Goal: Task Accomplishment & Management: Manage account settings

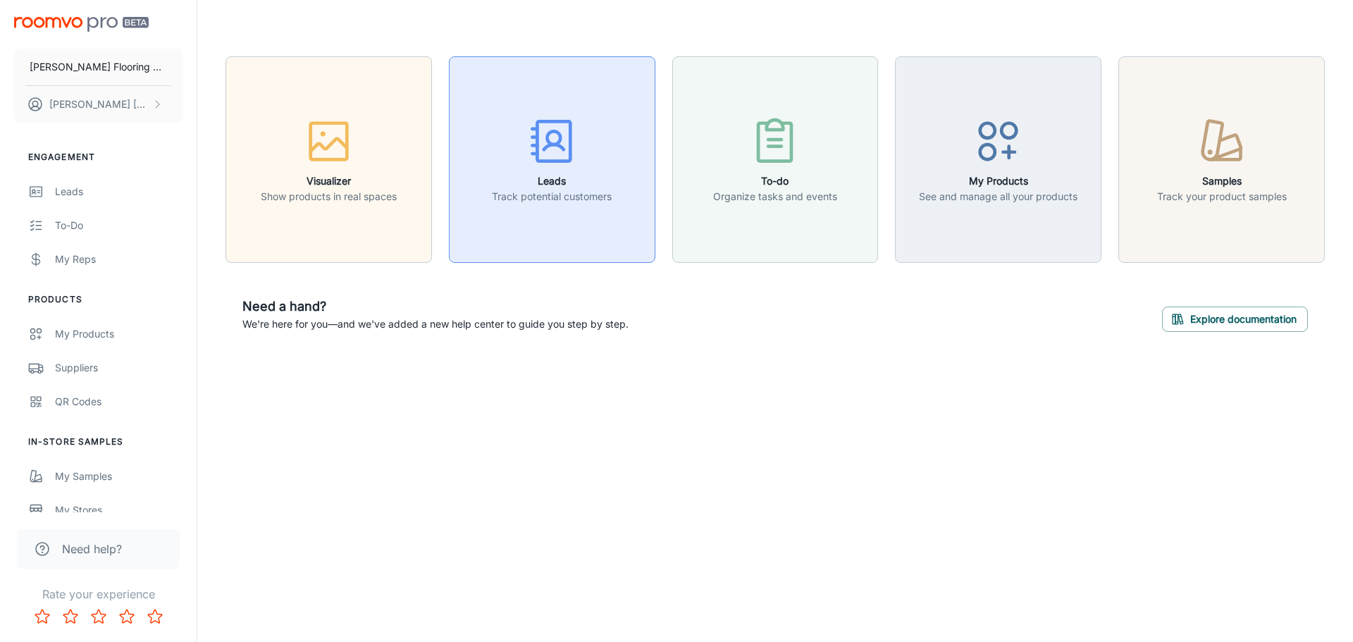
click at [576, 183] on h6 "Leads" at bounding box center [552, 181] width 120 height 16
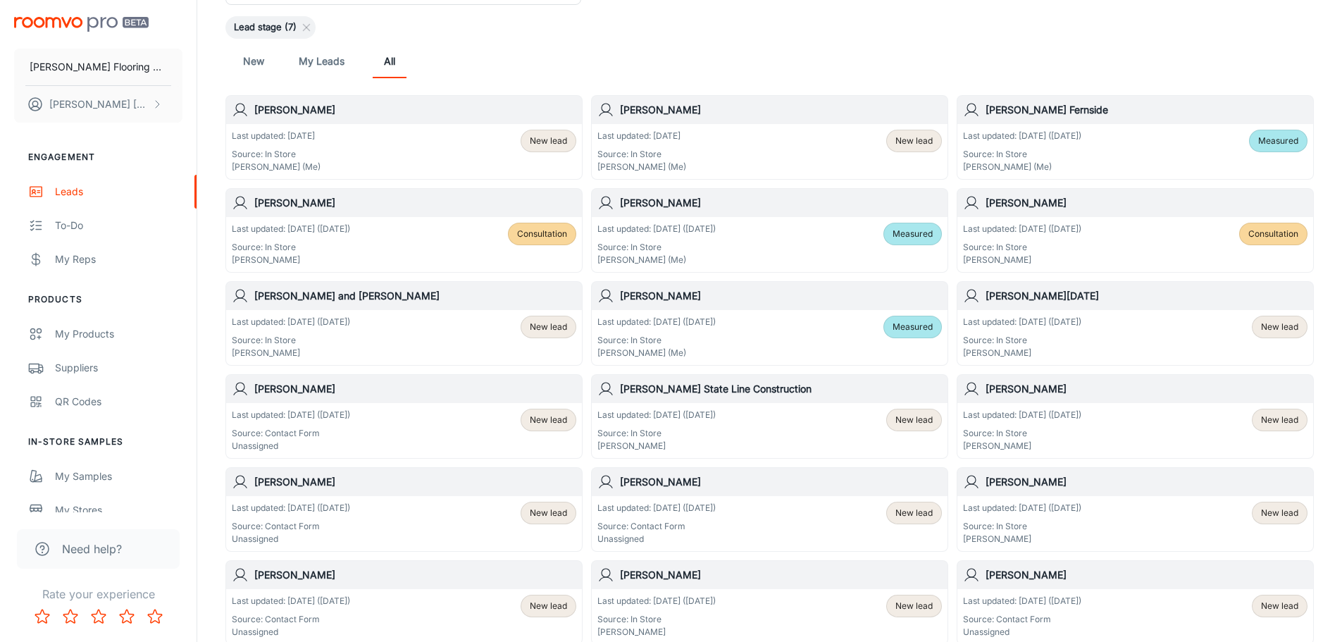
scroll to position [141, 0]
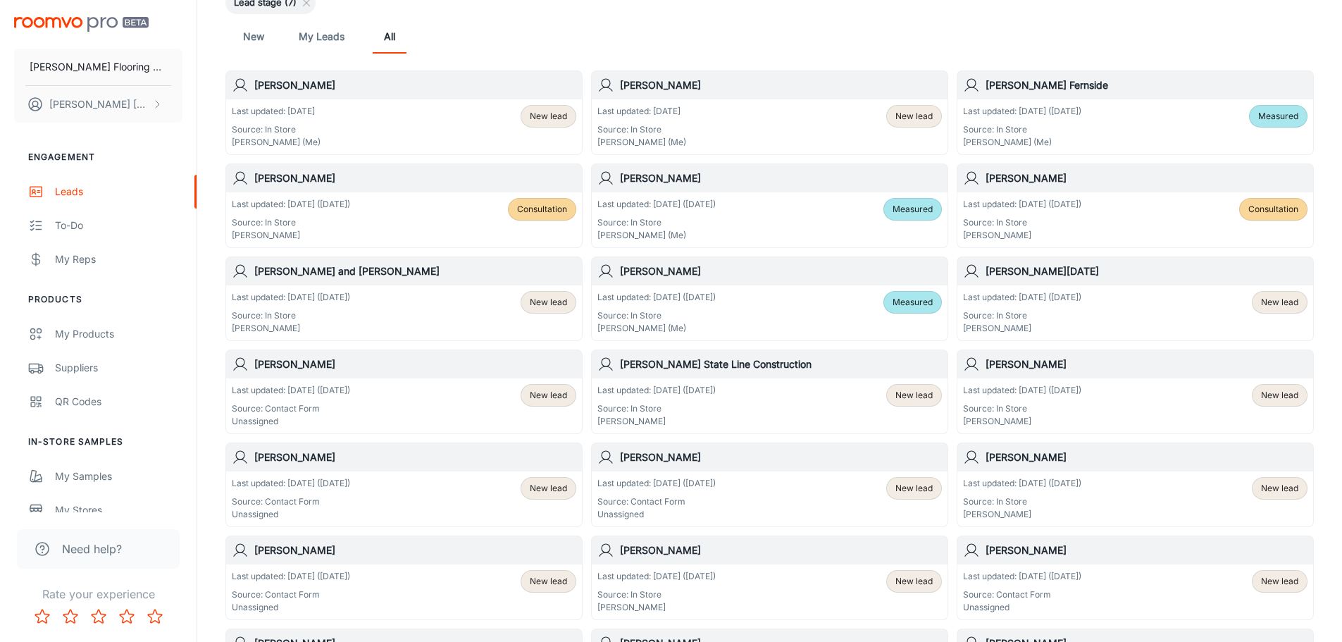
click at [364, 369] on h6 "[PERSON_NAME]" at bounding box center [415, 365] width 322 height 16
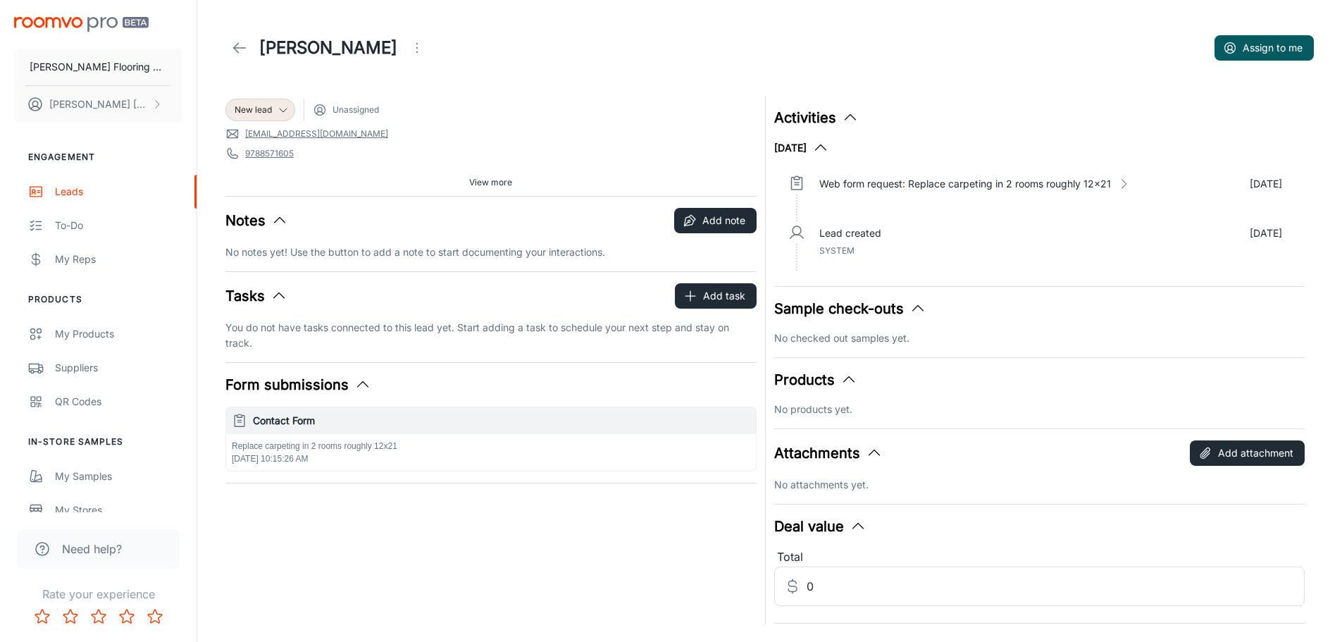
click at [508, 181] on span "View more" at bounding box center [490, 182] width 43 height 13
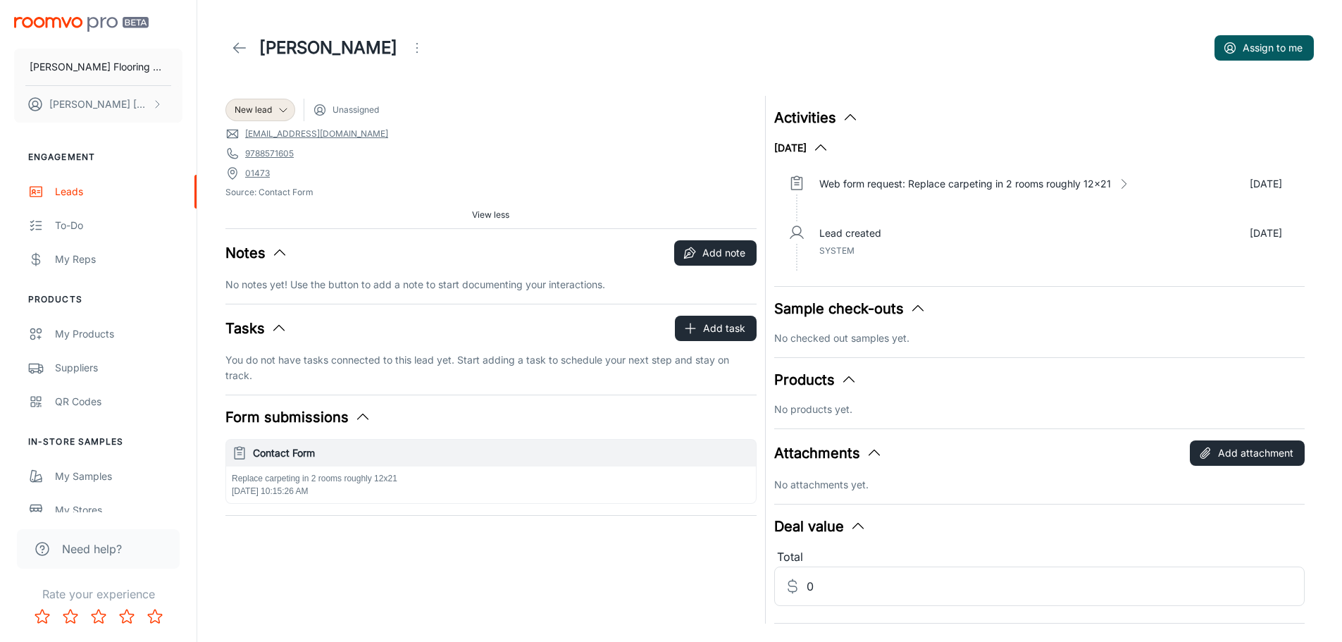
click at [403, 54] on button "Open menu" at bounding box center [417, 48] width 28 height 28
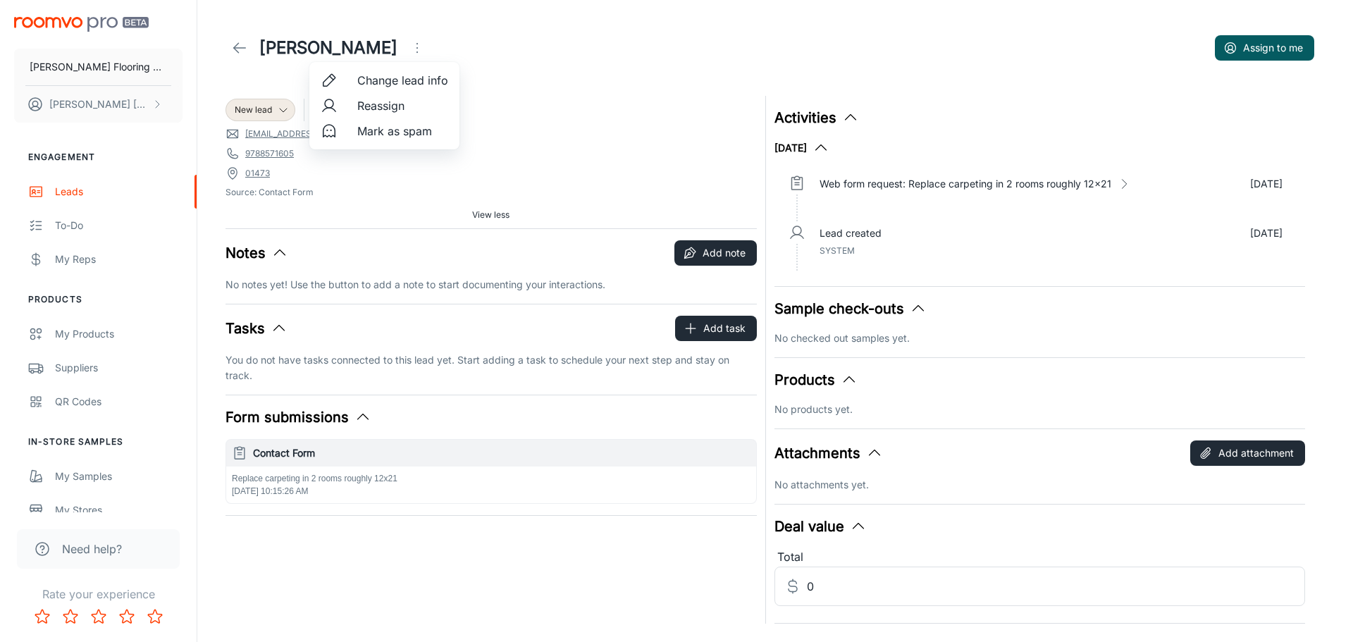
click at [383, 80] on span "Change lead info" at bounding box center [402, 80] width 91 height 17
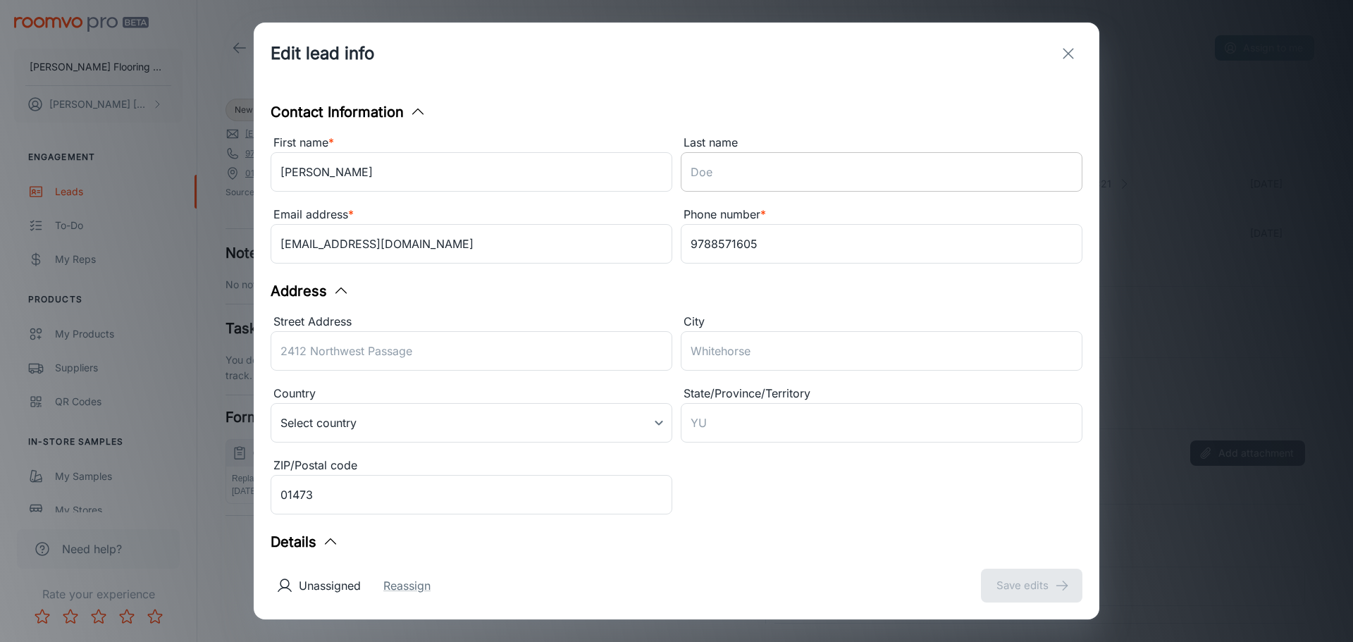
click at [710, 179] on input "Last name" at bounding box center [882, 171] width 402 height 39
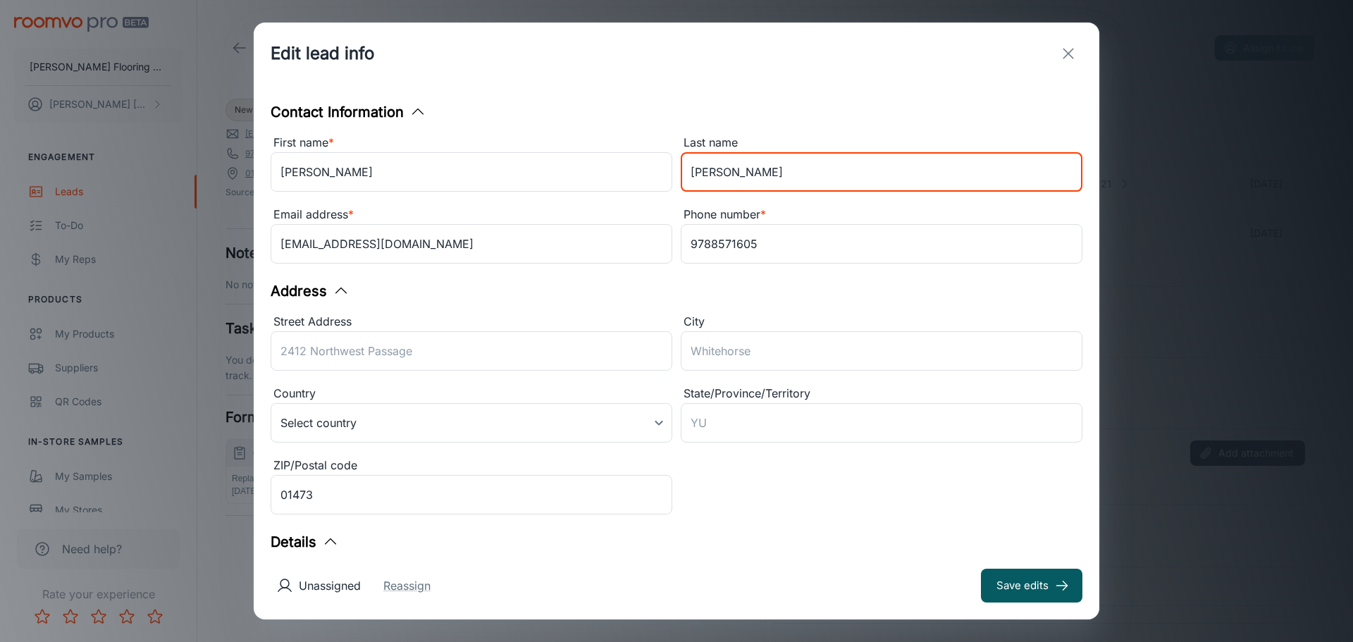
type input "[PERSON_NAME]"
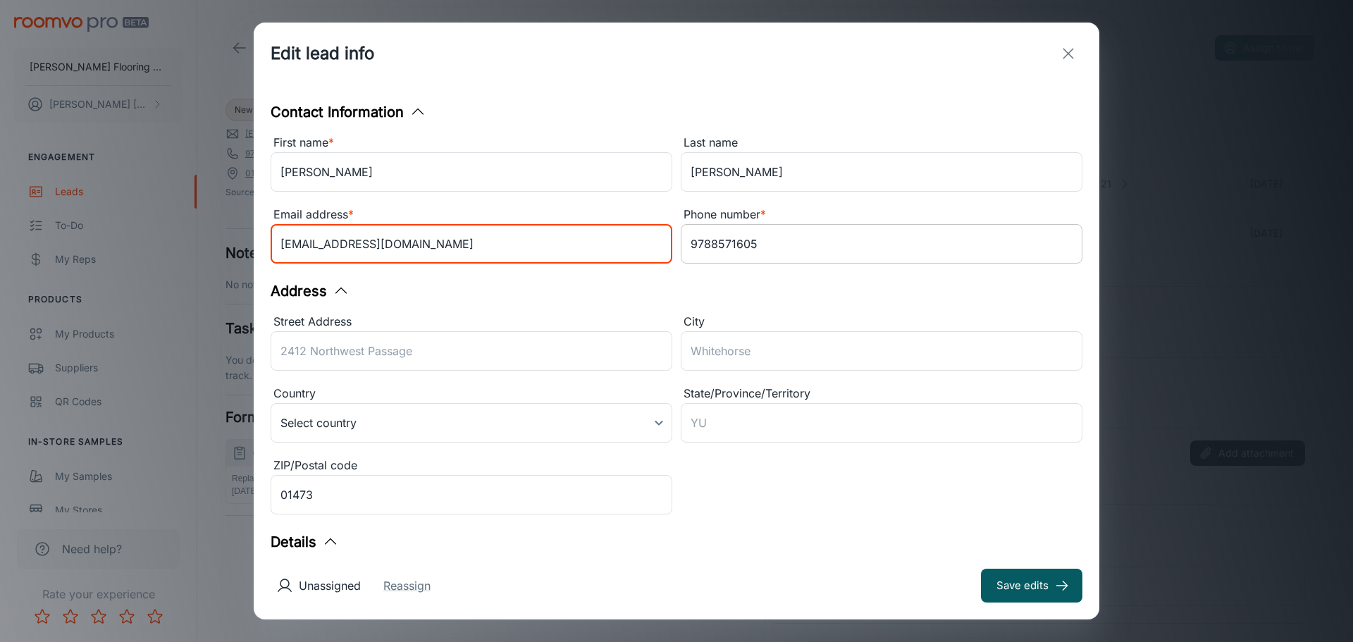
click at [705, 240] on input "9788571605" at bounding box center [882, 243] width 402 height 39
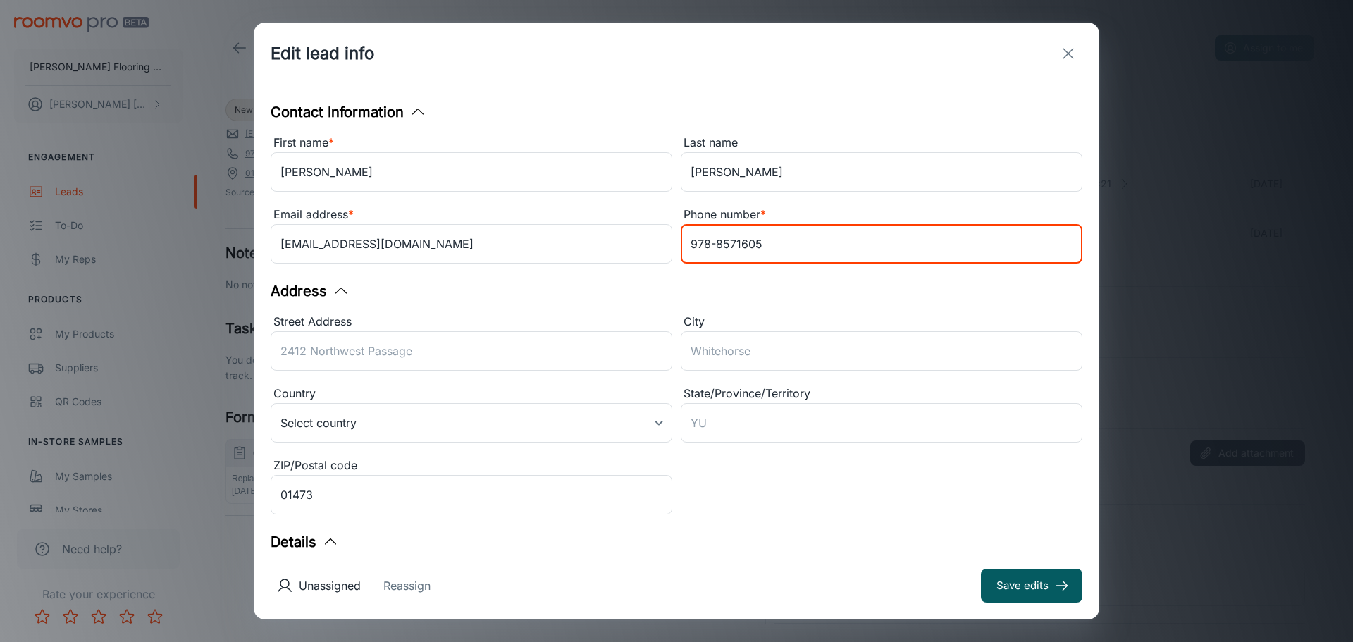
click at [731, 240] on input "978-8571605" at bounding box center [882, 243] width 402 height 39
click at [826, 249] on input "[PHONE_NUMBER]" at bounding box center [882, 243] width 402 height 39
type input "[PHONE_NUMBER]"
click at [479, 350] on input "Street Address" at bounding box center [472, 350] width 402 height 39
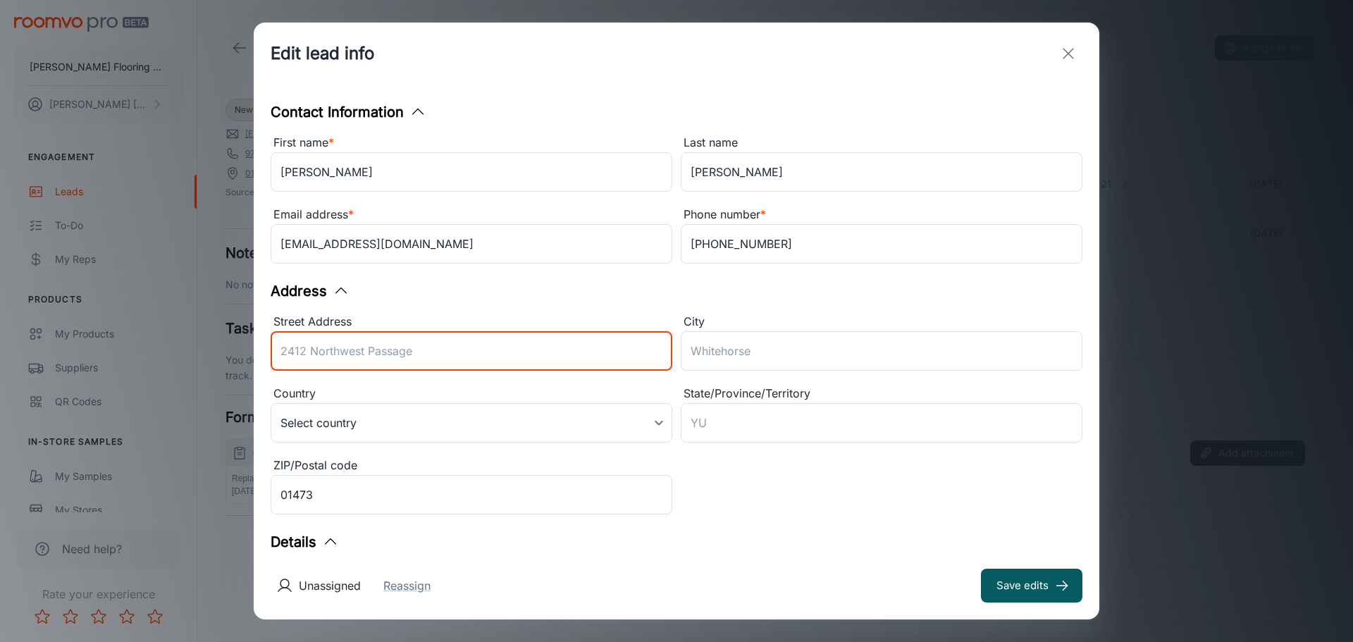
click at [1006, 585] on button "Save edits" at bounding box center [1031, 586] width 101 height 34
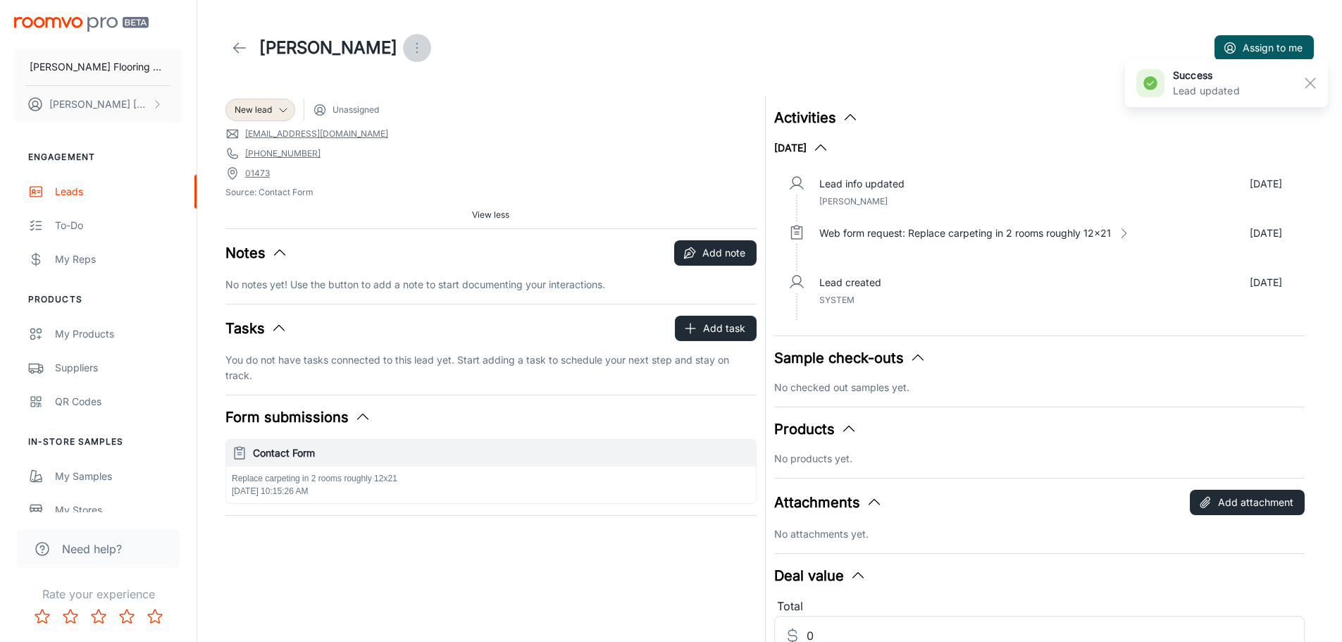
drag, startPoint x: 370, startPoint y: 42, endPoint x: 360, endPoint y: 51, distance: 13.5
click at [403, 51] on button "Open menu" at bounding box center [417, 48] width 28 height 28
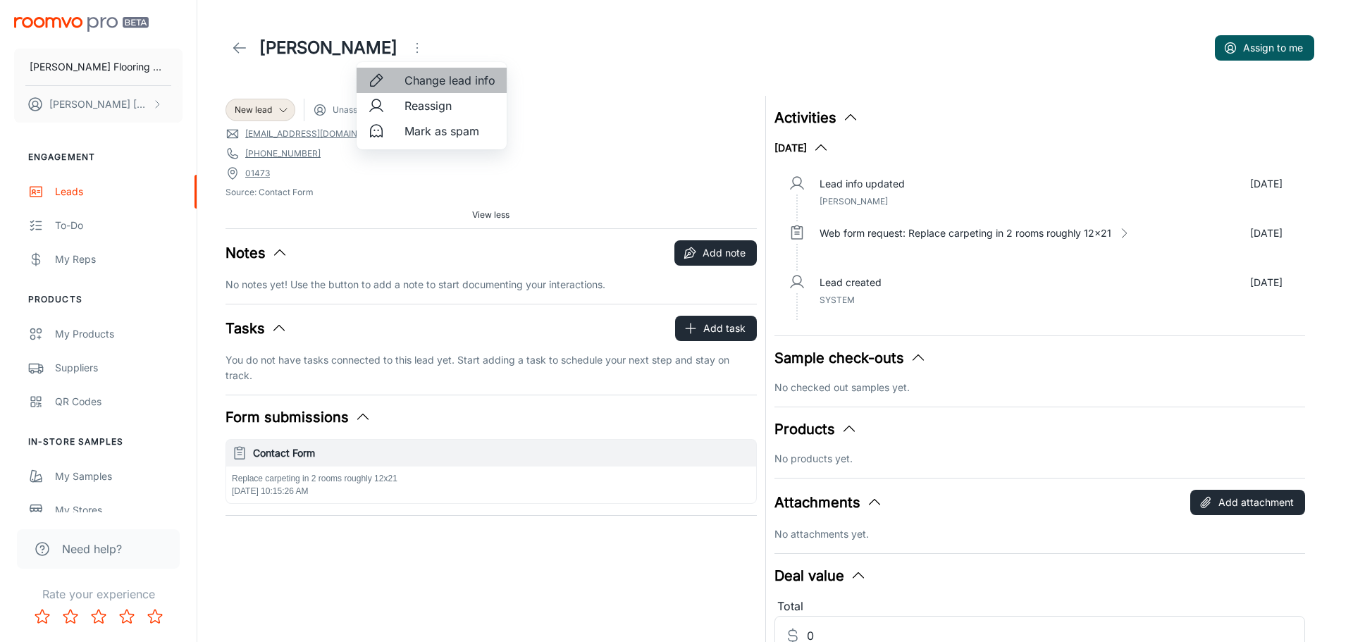
click at [412, 82] on span "Change lead info" at bounding box center [449, 80] width 91 height 17
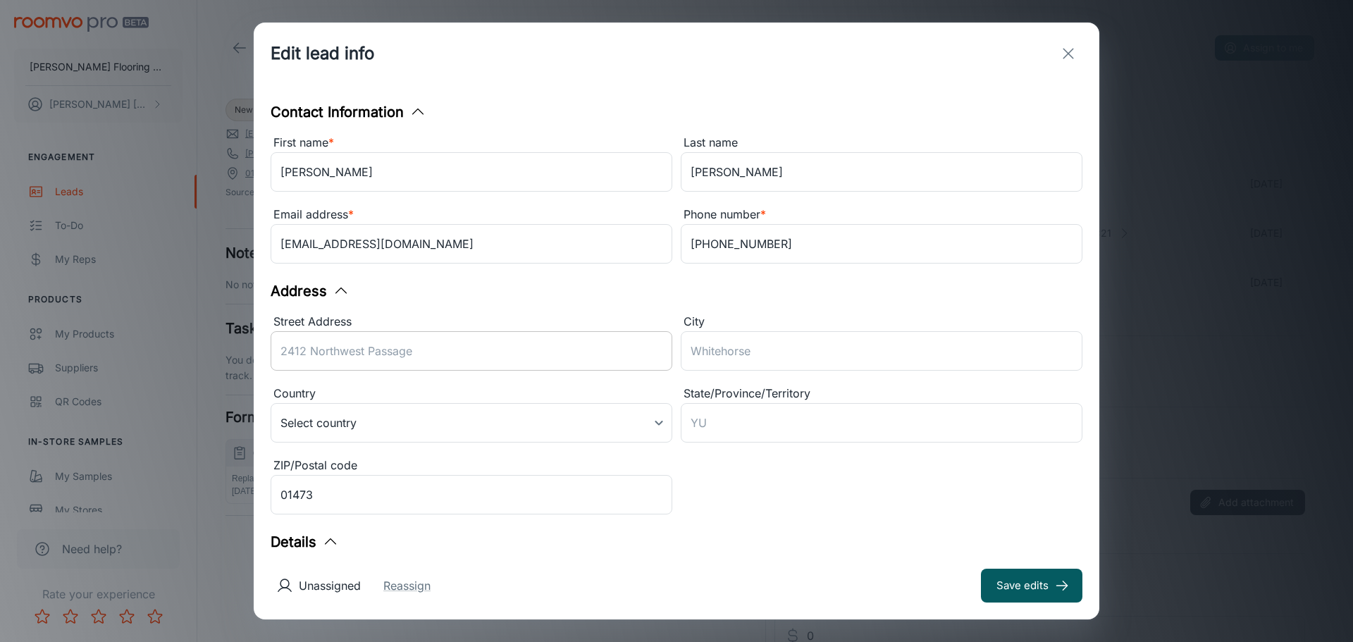
click at [400, 354] on input "Street Address" at bounding box center [472, 350] width 402 height 39
click at [669, 474] on div "Street Address ​ City ​ Country Select country ​ State/Province/Territory ​ ZIP…" at bounding box center [672, 412] width 820 height 216
click at [651, 424] on body "[PERSON_NAME] Flooring Center [PERSON_NAME] Engagement Leads To-do My Reps Prod…" at bounding box center [676, 321] width 1353 height 642
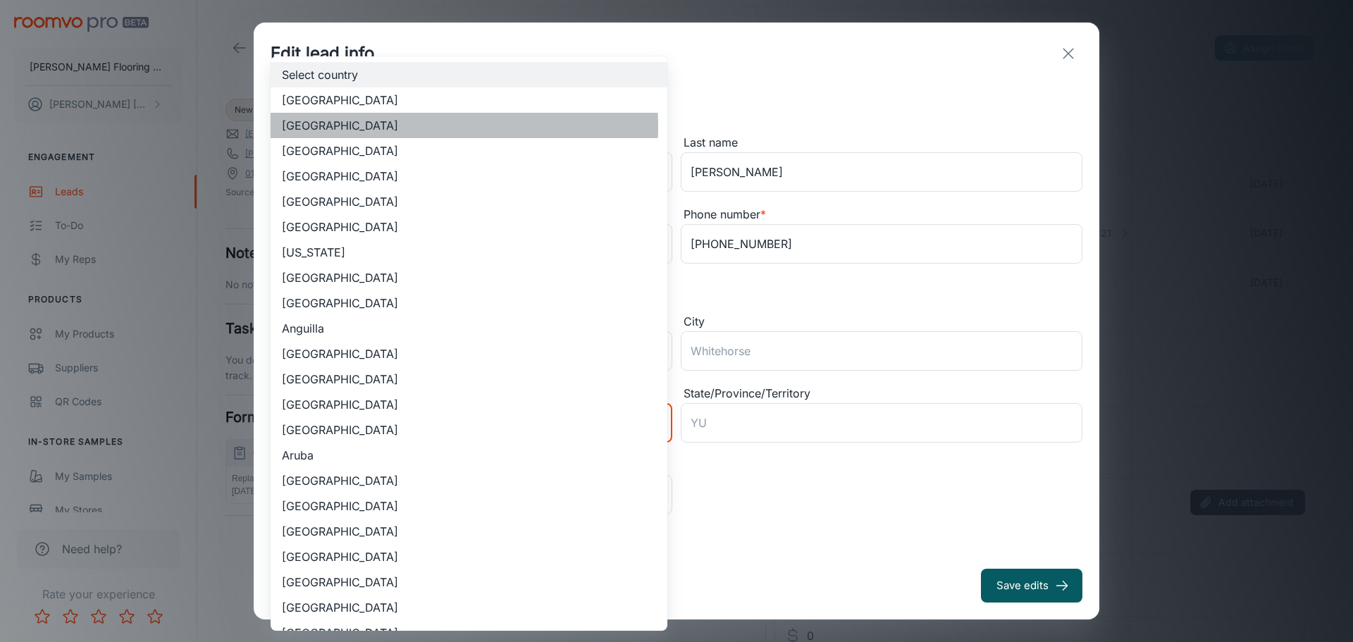
click at [397, 127] on li "[GEOGRAPHIC_DATA]" at bounding box center [469, 125] width 397 height 25
type input "US"
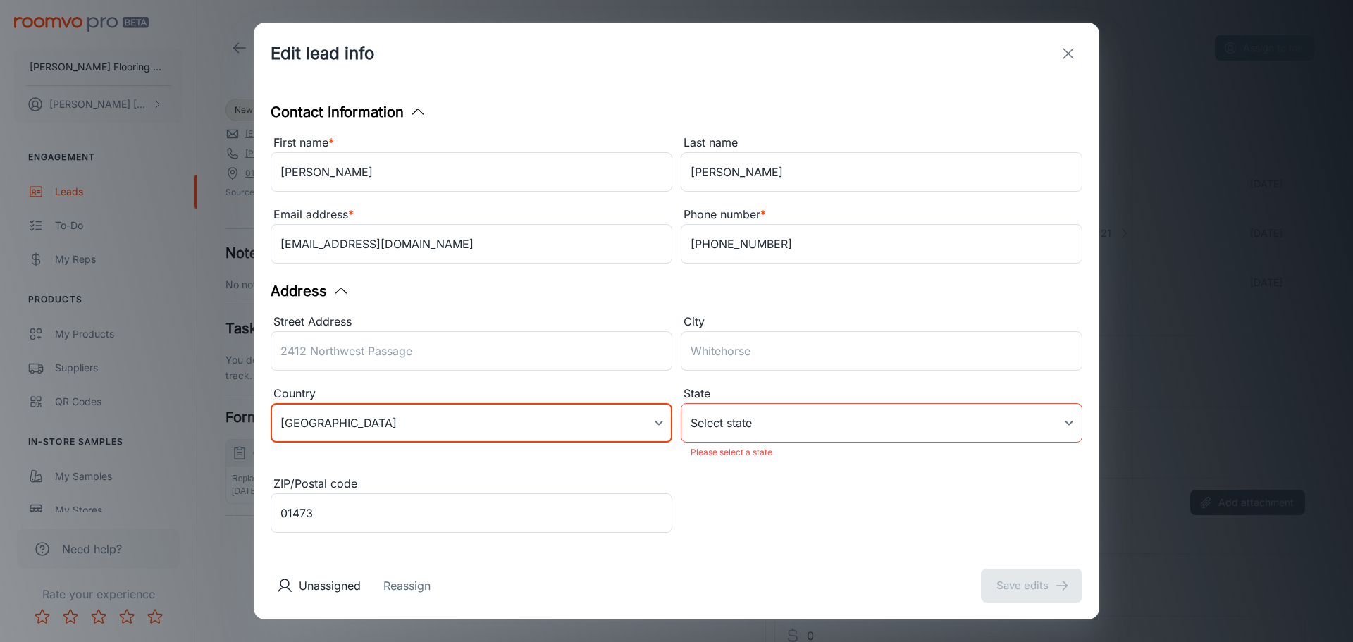
click at [759, 421] on body "[PERSON_NAME] Flooring Center [PERSON_NAME] Engagement Leads To-do My Reps Prod…" at bounding box center [676, 321] width 1353 height 642
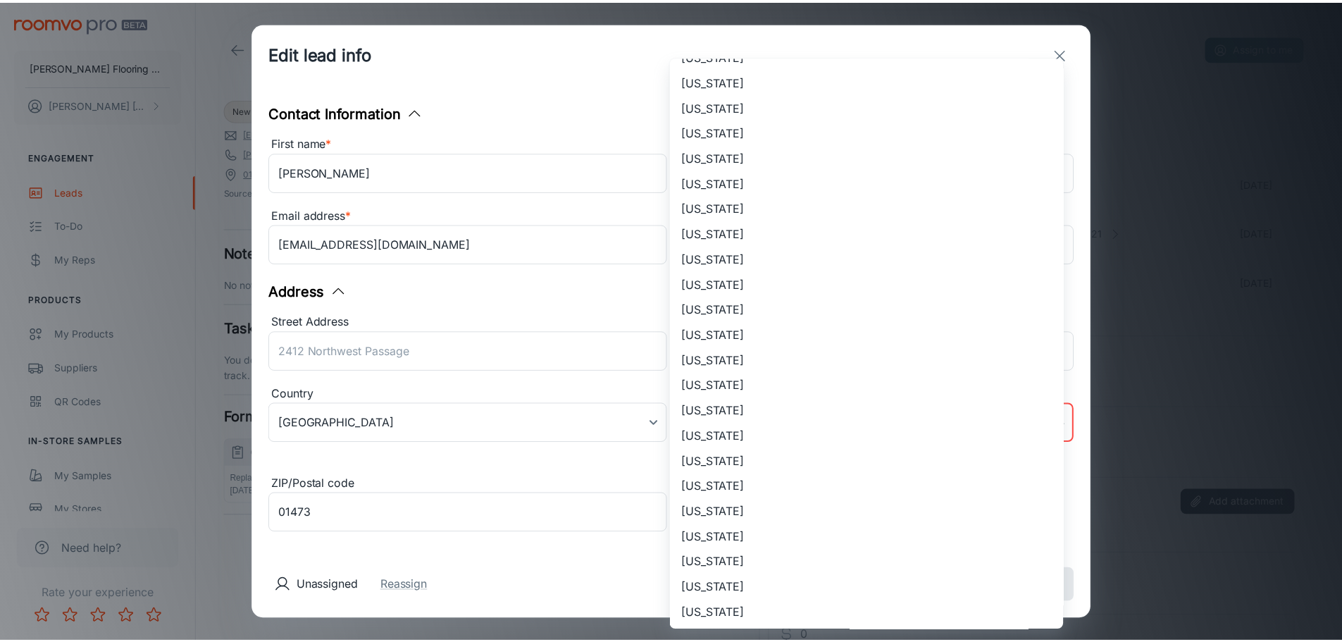
scroll to position [211, 0]
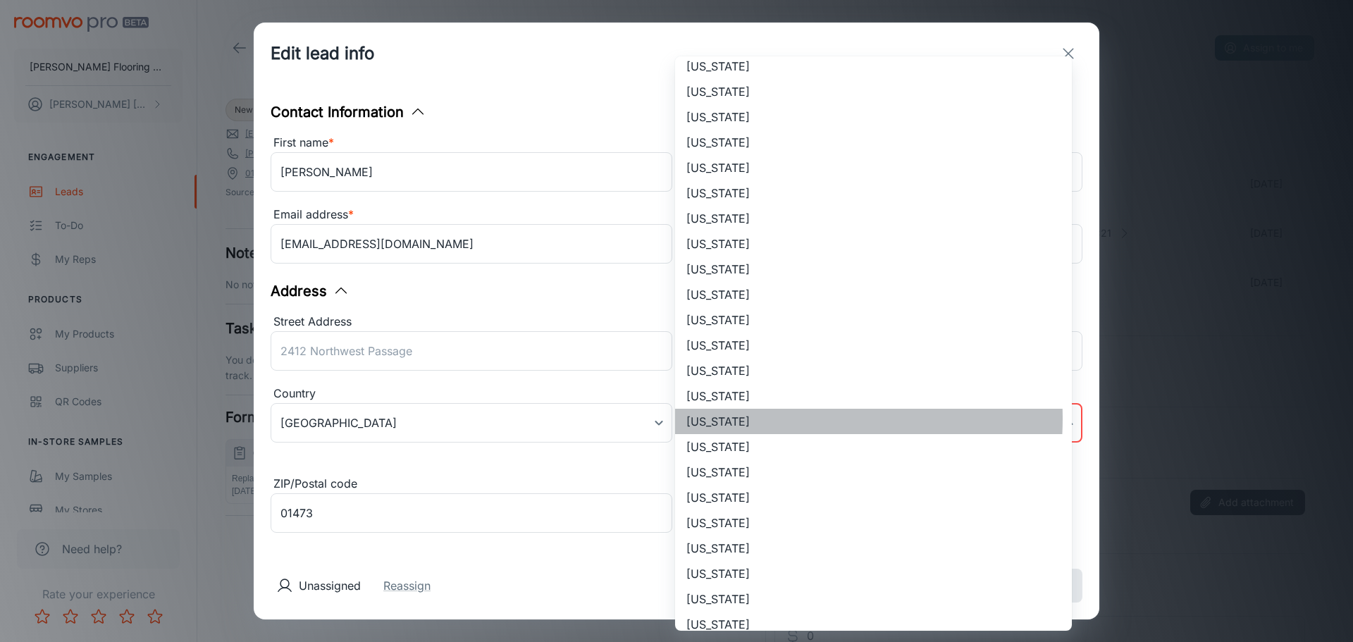
click at [756, 419] on li "[US_STATE]" at bounding box center [873, 421] width 397 height 25
type input "[US_STATE]"
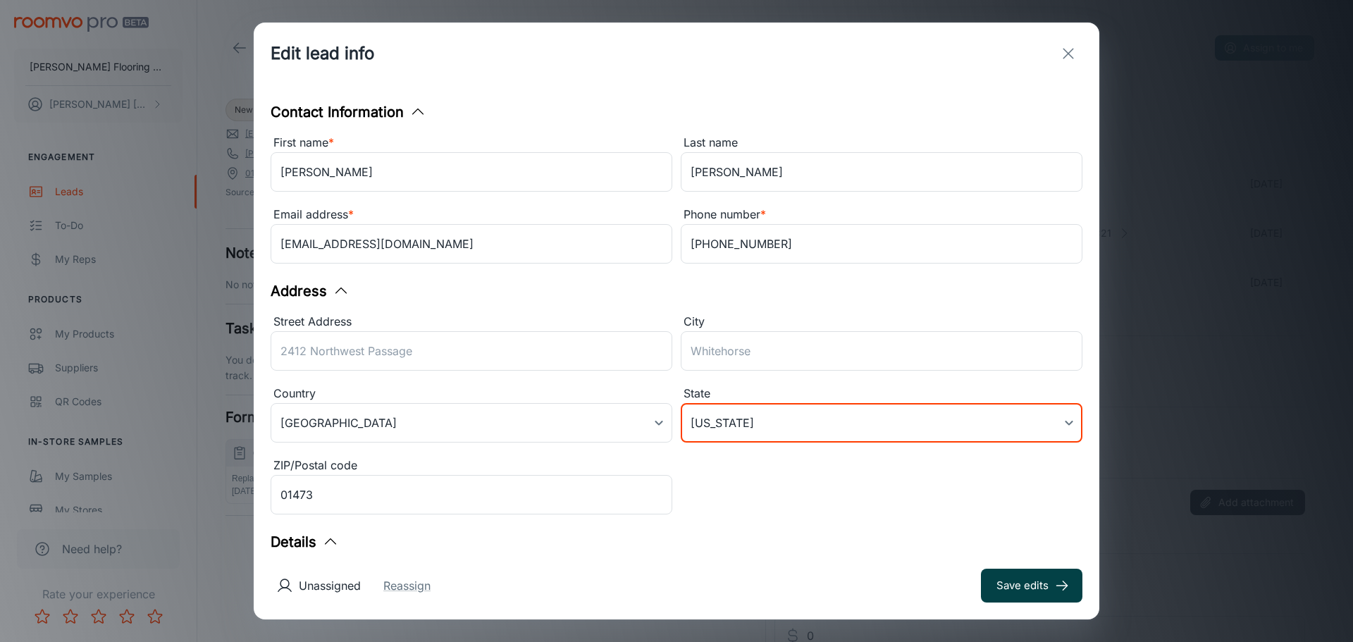
click at [1023, 583] on button "Save edits" at bounding box center [1031, 586] width 101 height 34
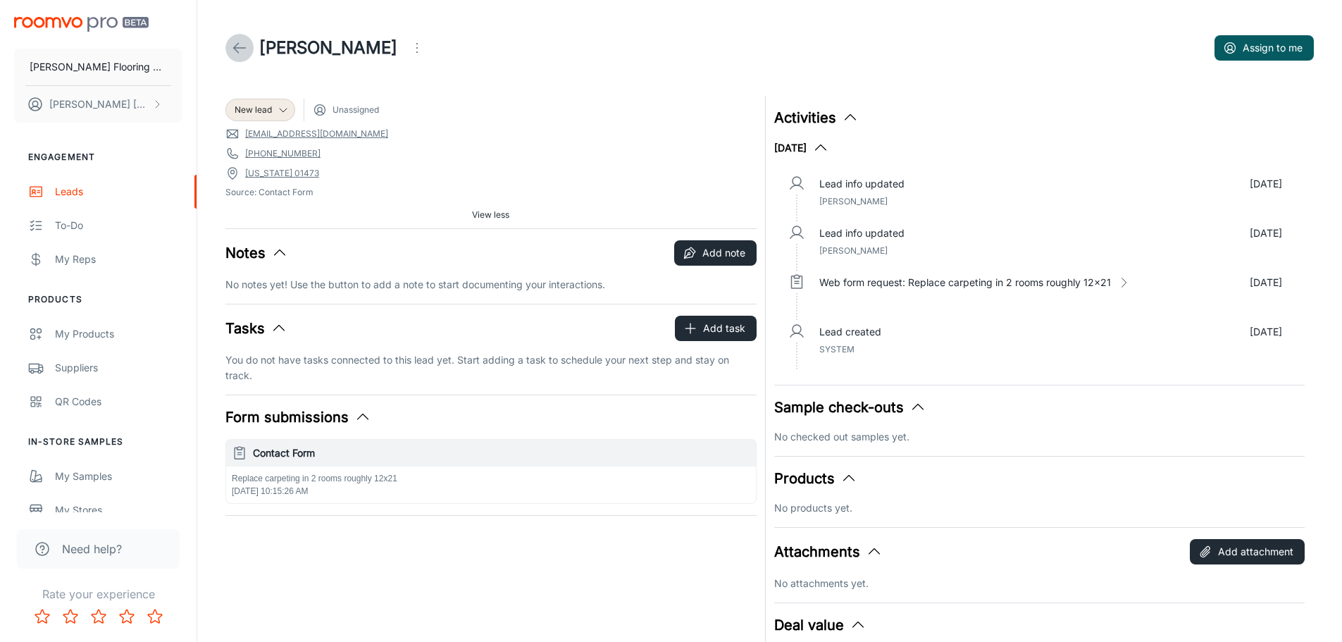
click at [243, 47] on icon at bounding box center [239, 47] width 17 height 17
